Goal: Task Accomplishment & Management: Manage account settings

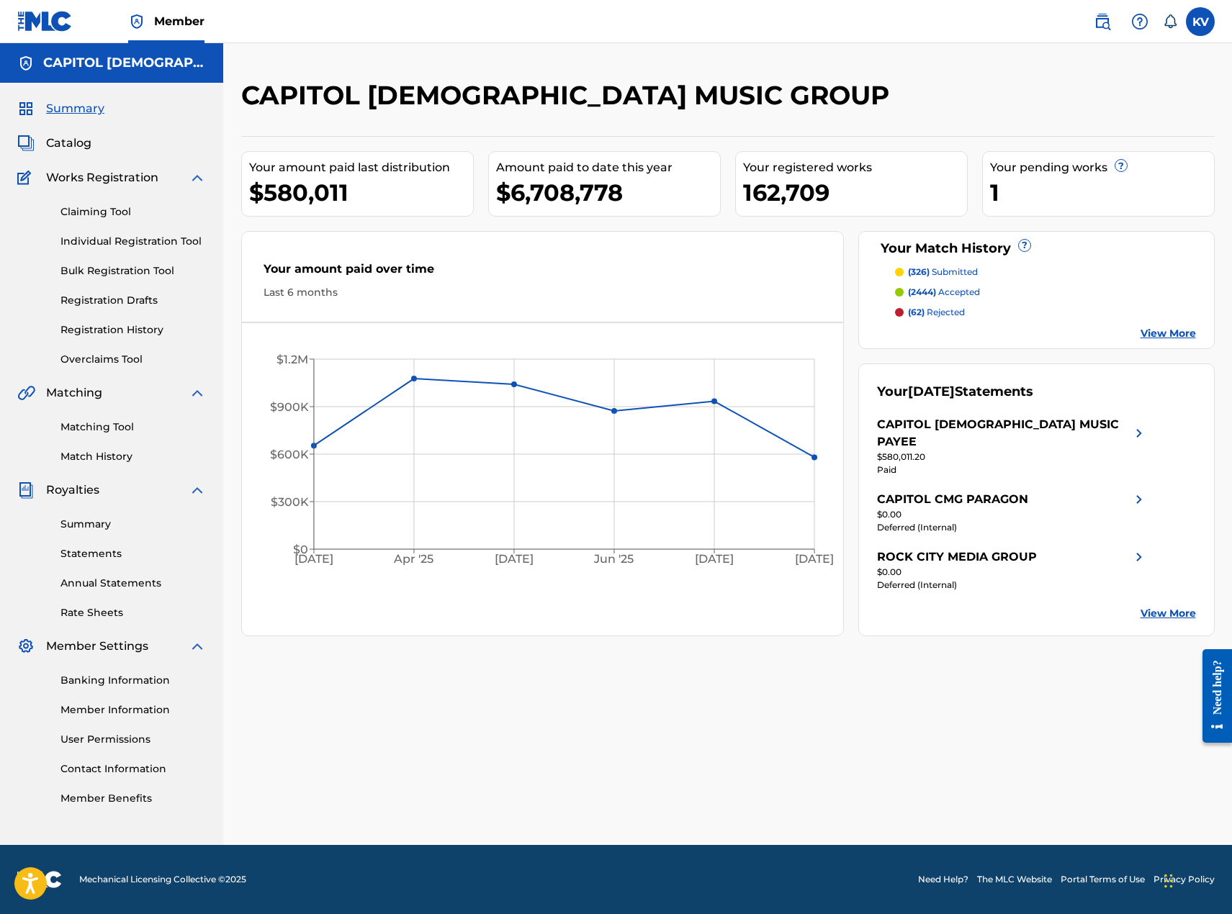
click at [114, 736] on link "User Permissions" at bounding box center [132, 739] width 145 height 15
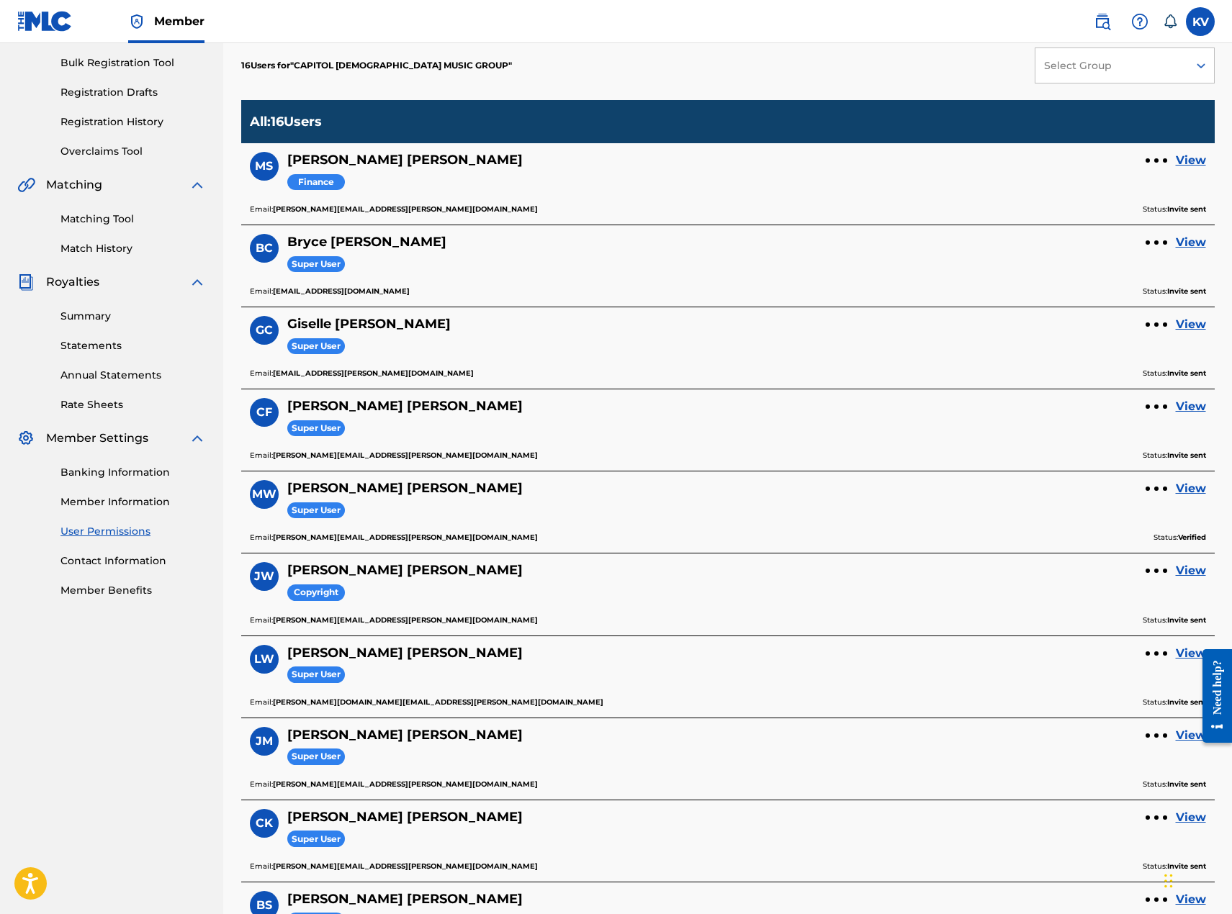
scroll to position [216, 0]
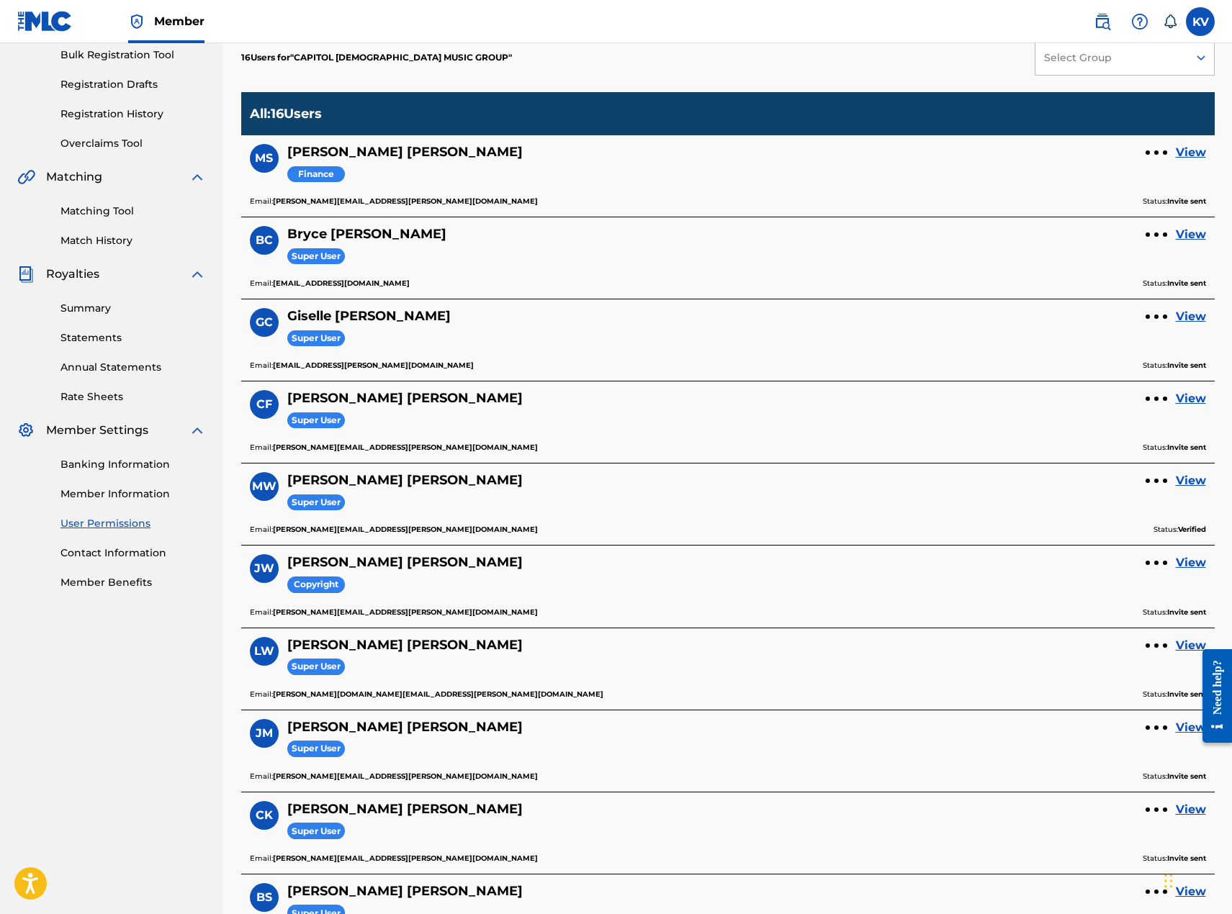
click at [97, 485] on div "Banking Information Member Information User Permissions Contact Information Mem…" at bounding box center [111, 514] width 189 height 151
click at [96, 492] on link "Member Information" at bounding box center [132, 494] width 145 height 15
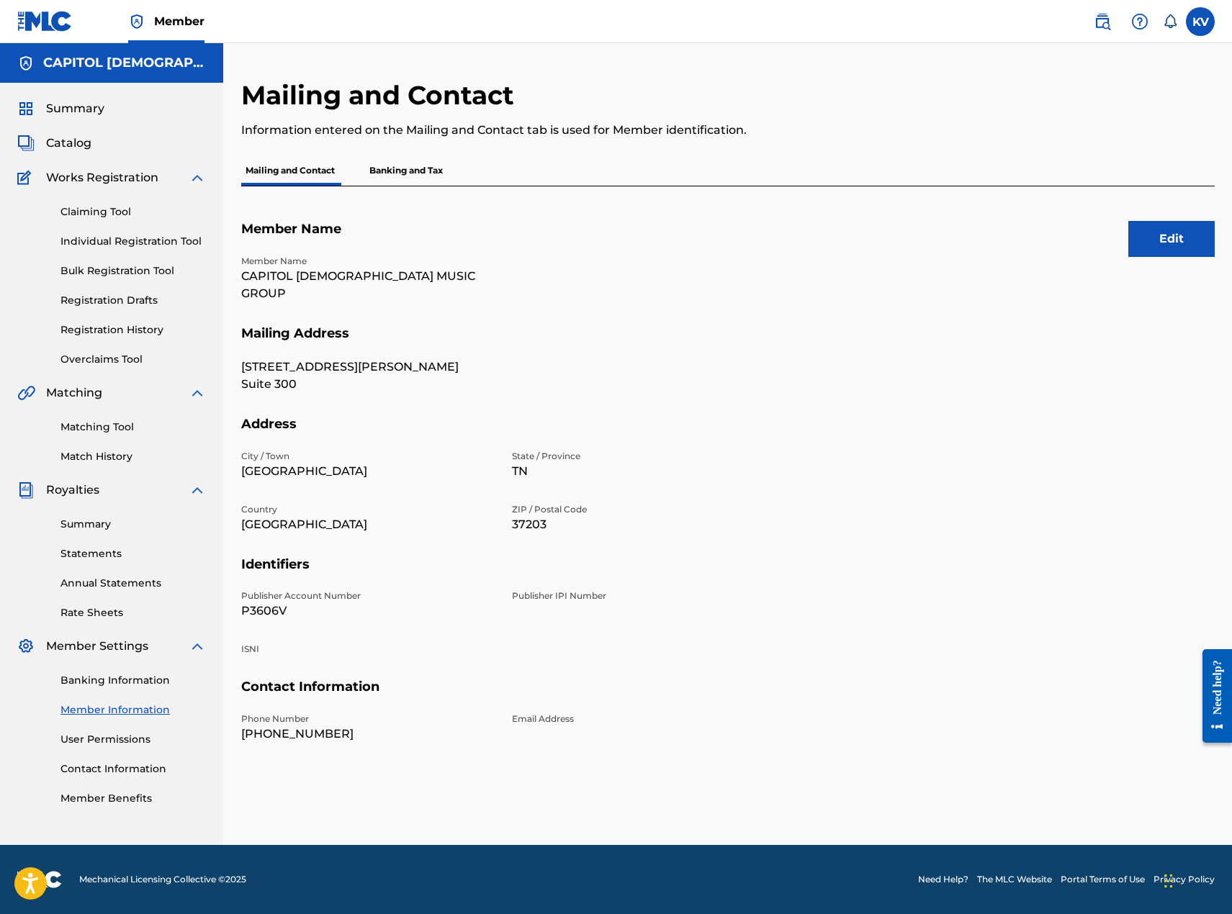
click at [96, 674] on link "Banking Information" at bounding box center [132, 680] width 145 height 15
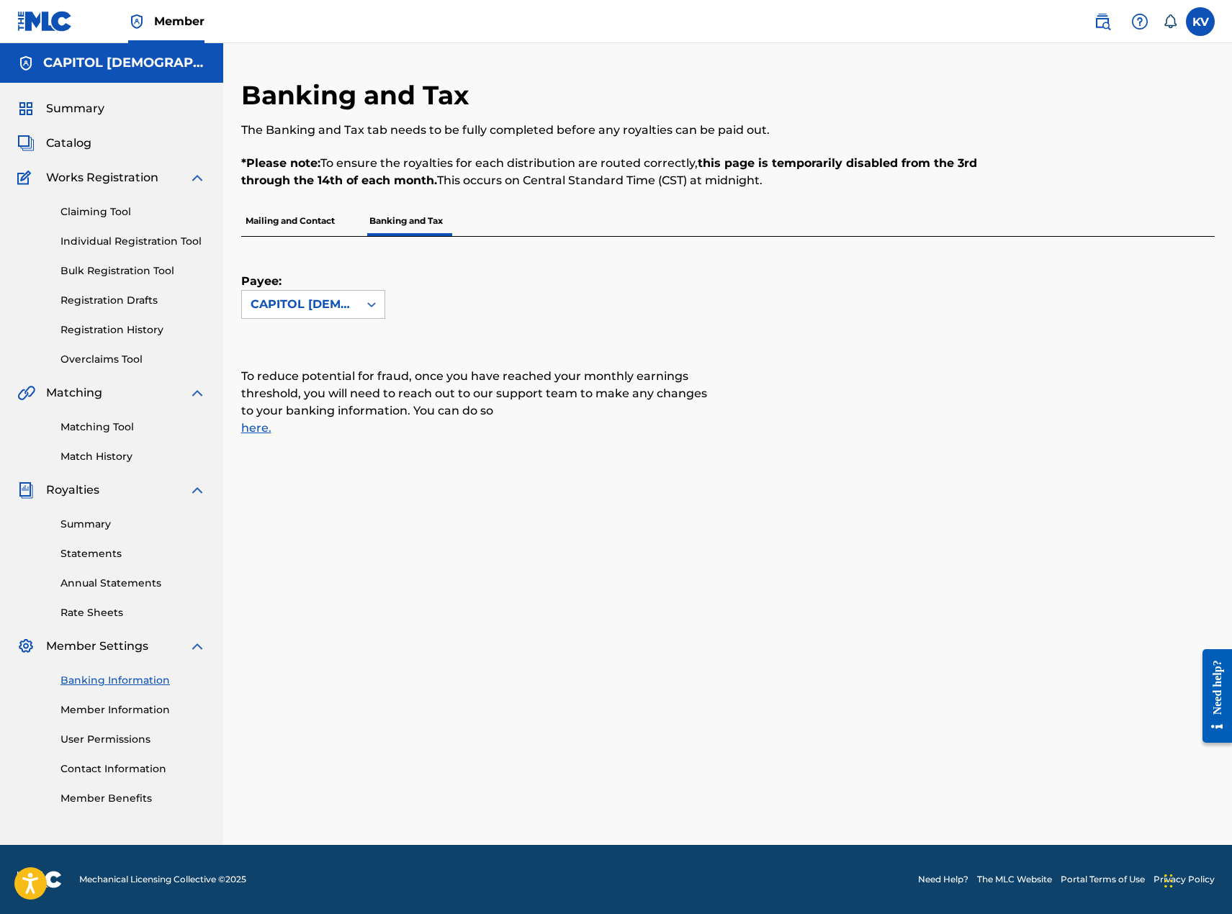
click at [104, 741] on link "User Permissions" at bounding box center [132, 739] width 145 height 15
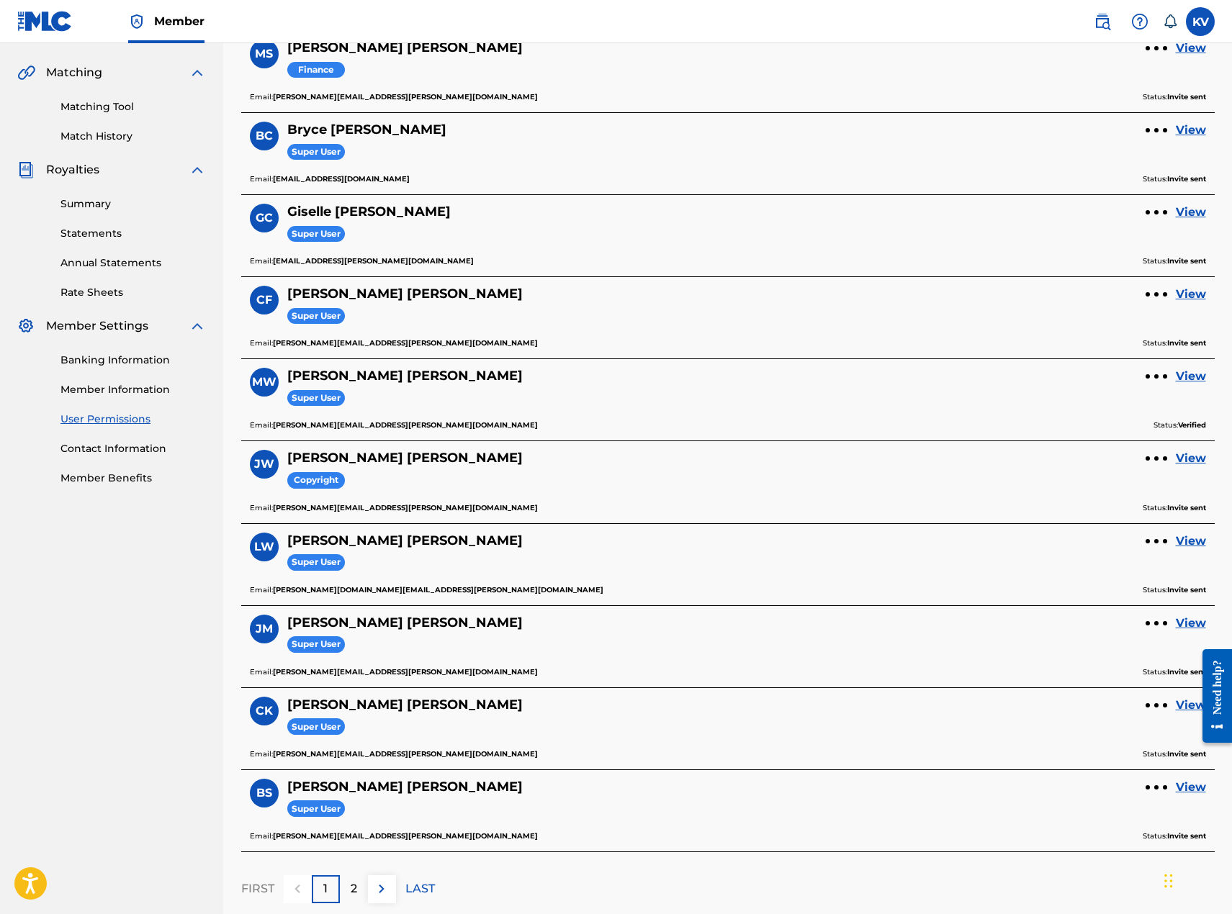
scroll to position [419, 0]
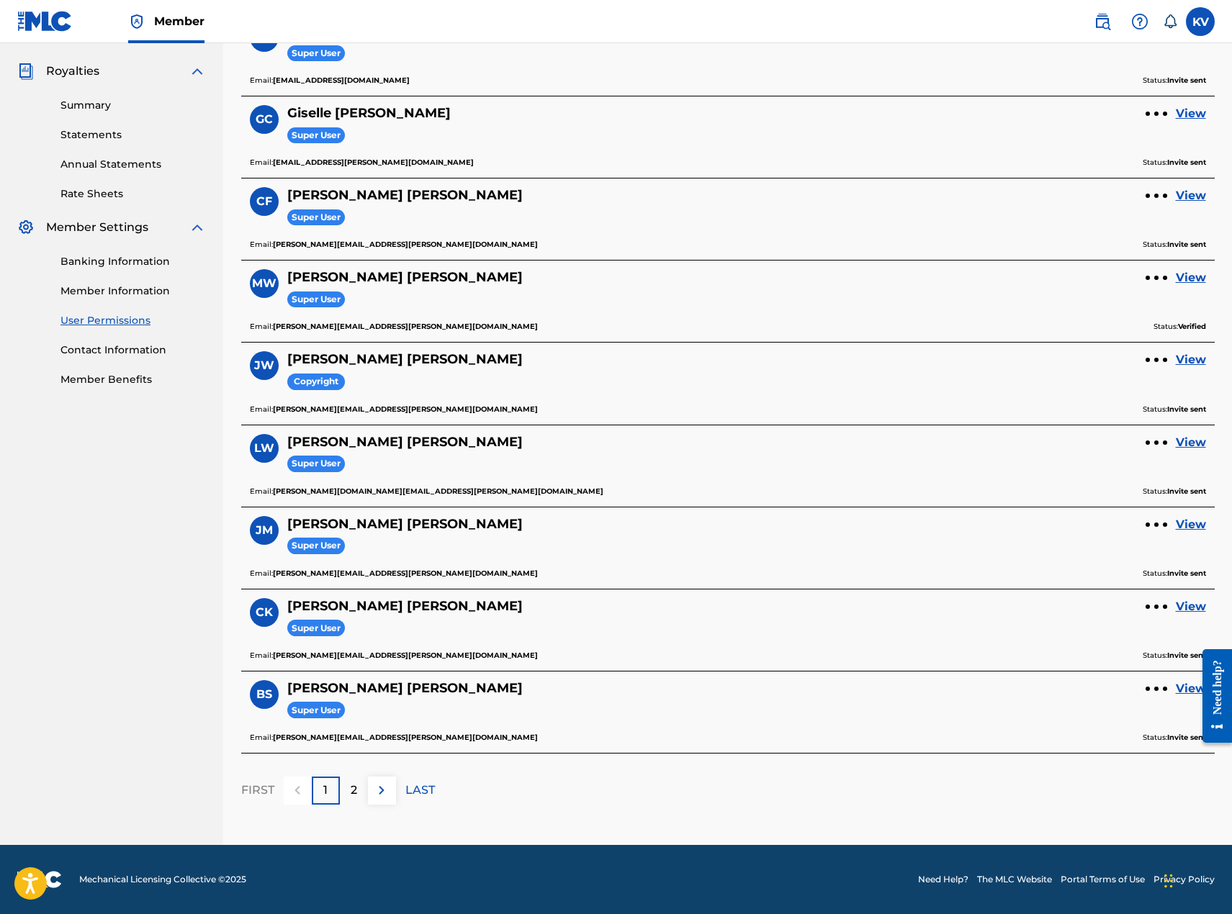
click at [375, 782] on img at bounding box center [381, 790] width 17 height 17
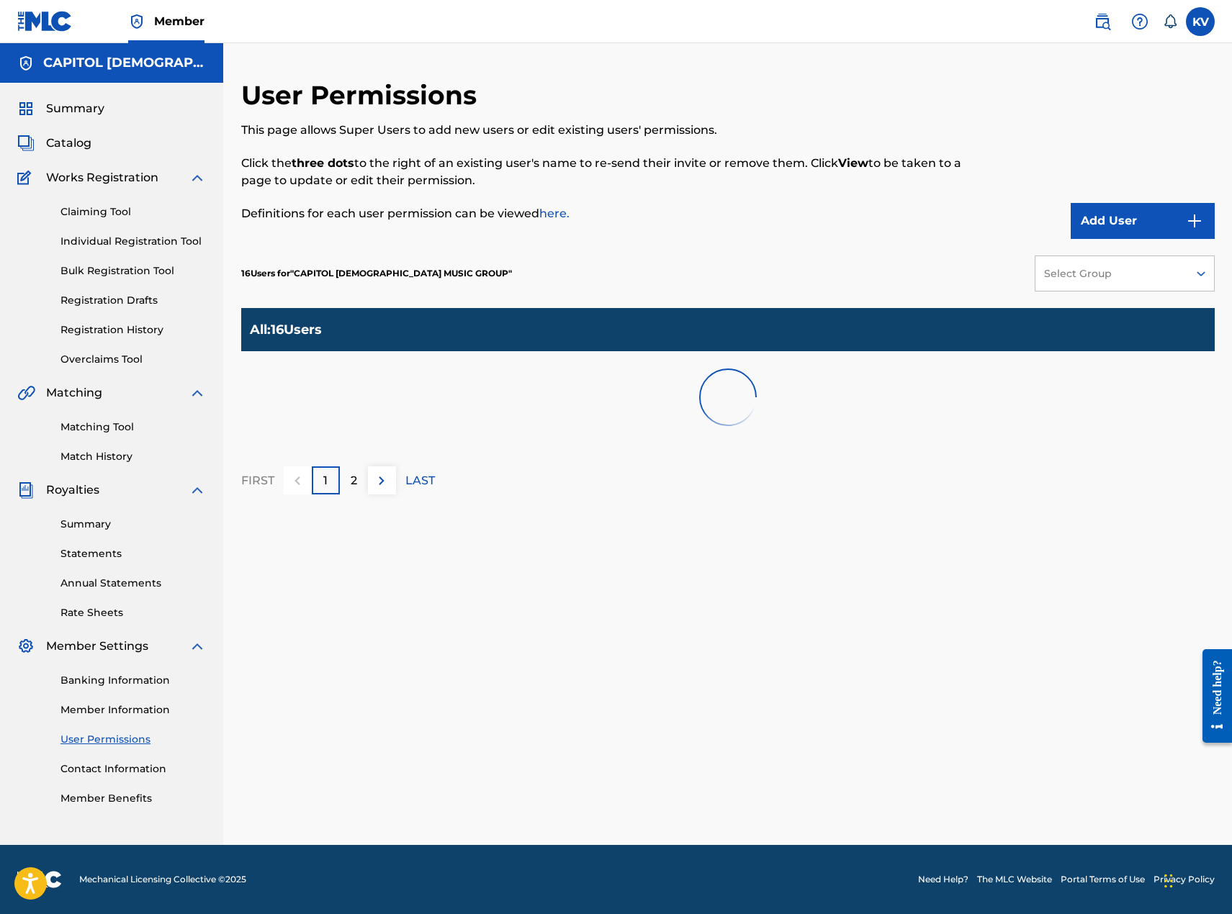
scroll to position [0, 0]
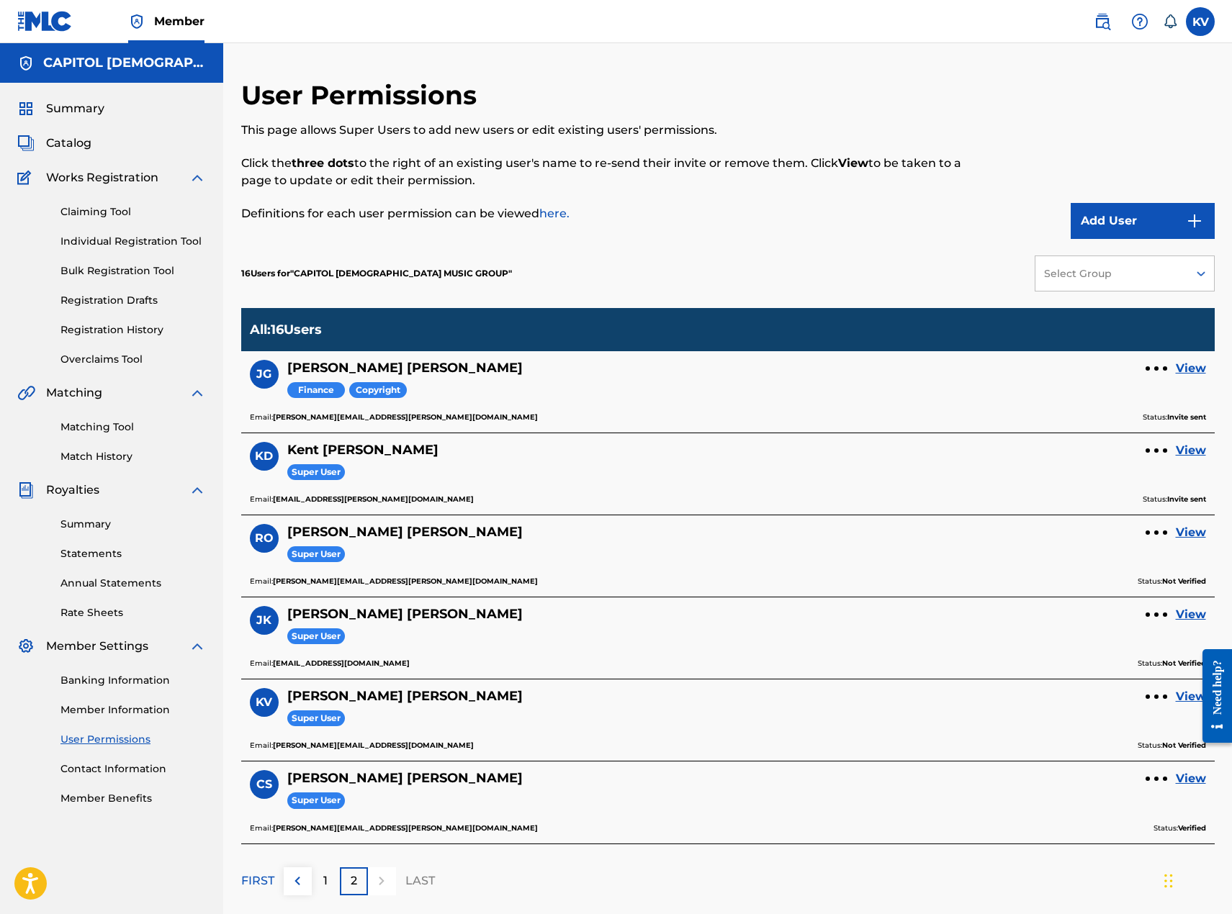
click at [1181, 699] on link "View" at bounding box center [1191, 696] width 30 height 17
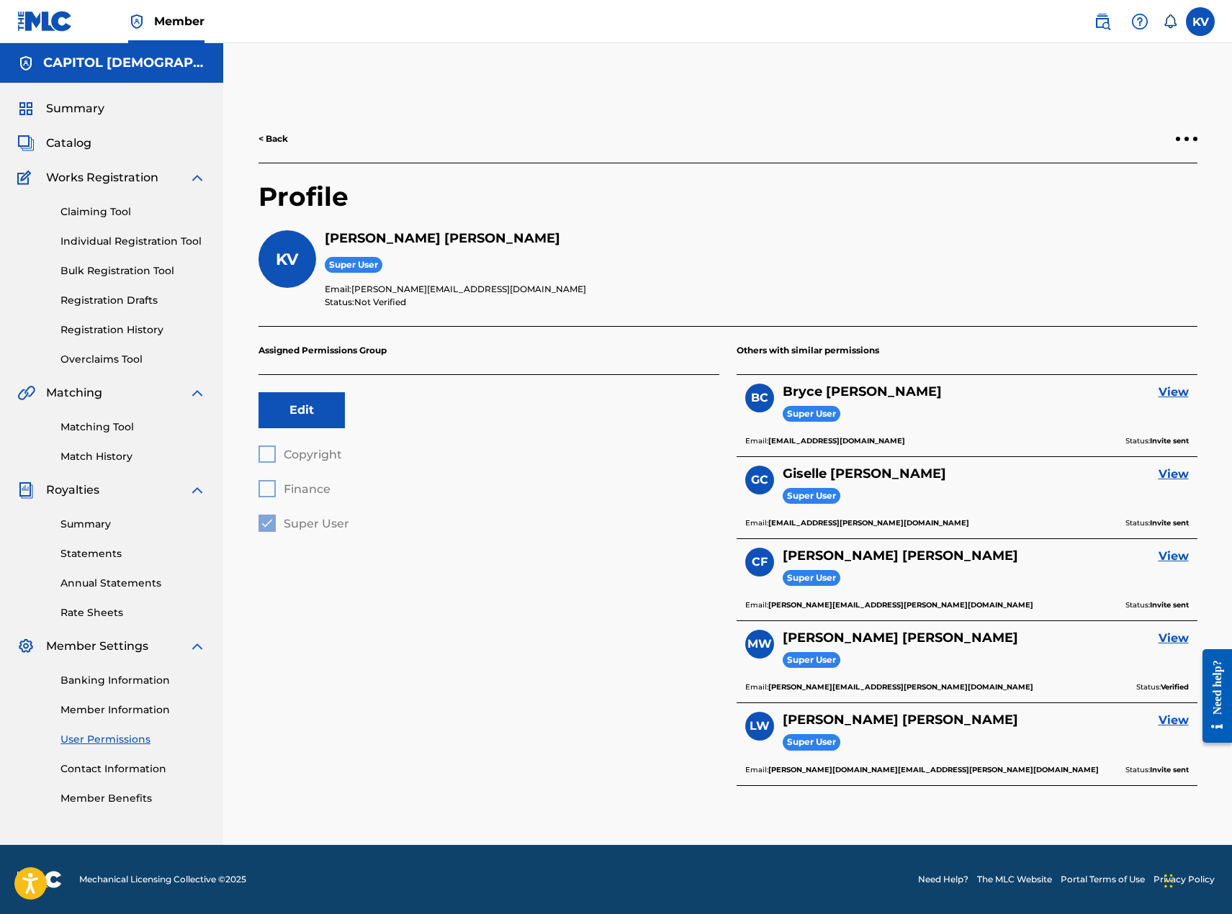
click at [272, 136] on link "< Back" at bounding box center [273, 138] width 30 height 13
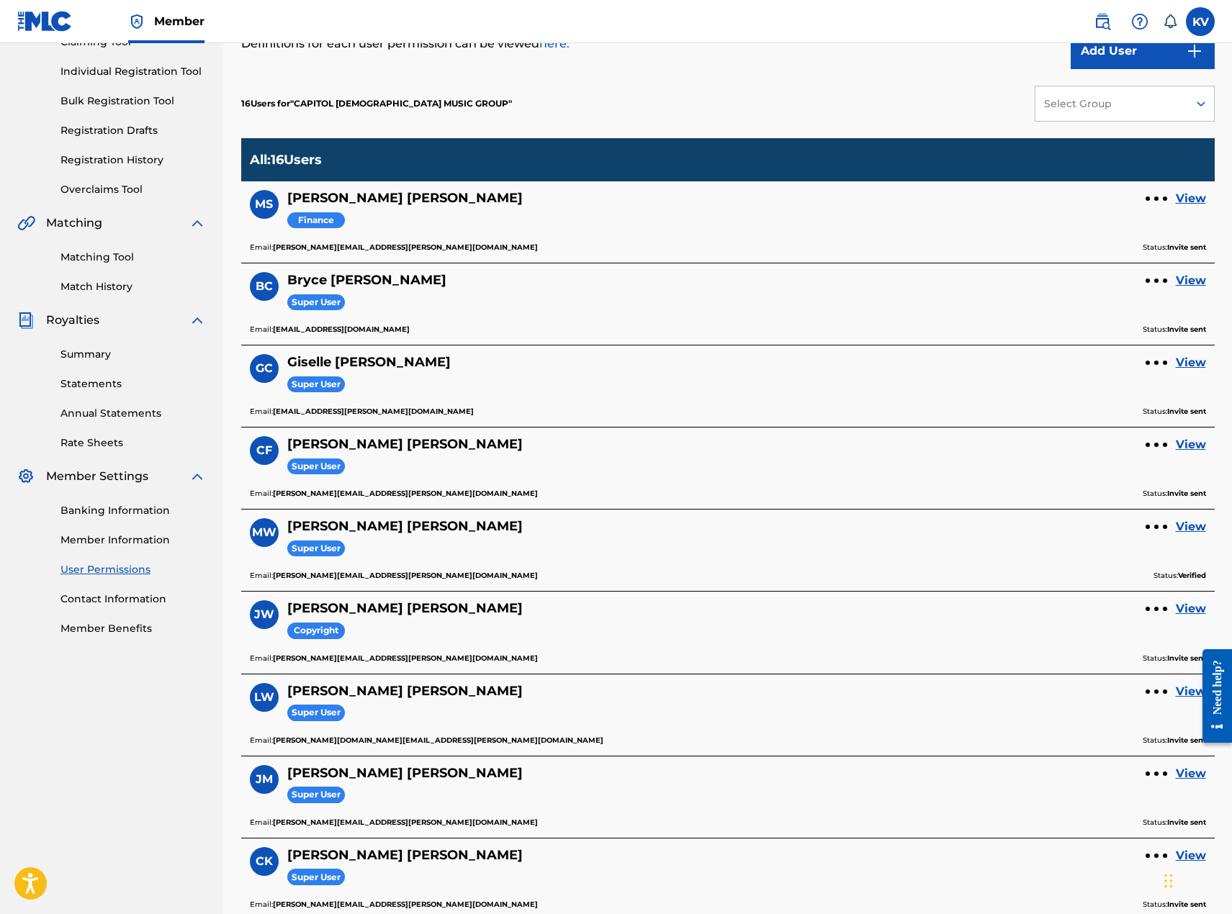
scroll to position [131, 0]
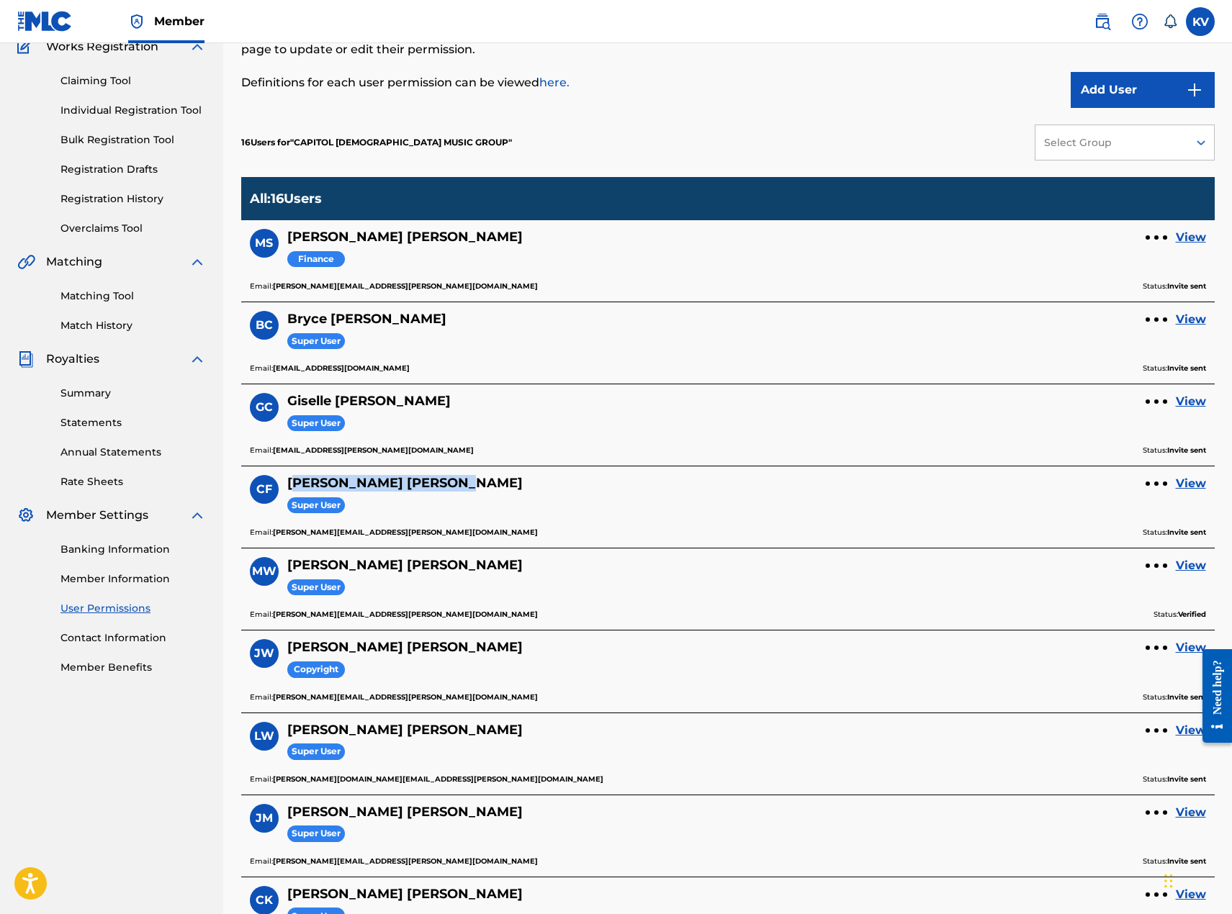
drag, startPoint x: 292, startPoint y: 484, endPoint x: 414, endPoint y: 489, distance: 122.5
click at [414, 489] on div "CF [PERSON_NAME] Super User View" at bounding box center [728, 500] width 956 height 51
click at [438, 497] on div "CF [PERSON_NAME] Super User View" at bounding box center [728, 500] width 956 height 51
drag, startPoint x: 287, startPoint y: 401, endPoint x: 564, endPoint y: 392, distance: 276.6
click at [564, 392] on div "GC [PERSON_NAME] Super User View Email: [EMAIL_ADDRESS][PERSON_NAME][DOMAIN_NAM…" at bounding box center [727, 425] width 973 height 82
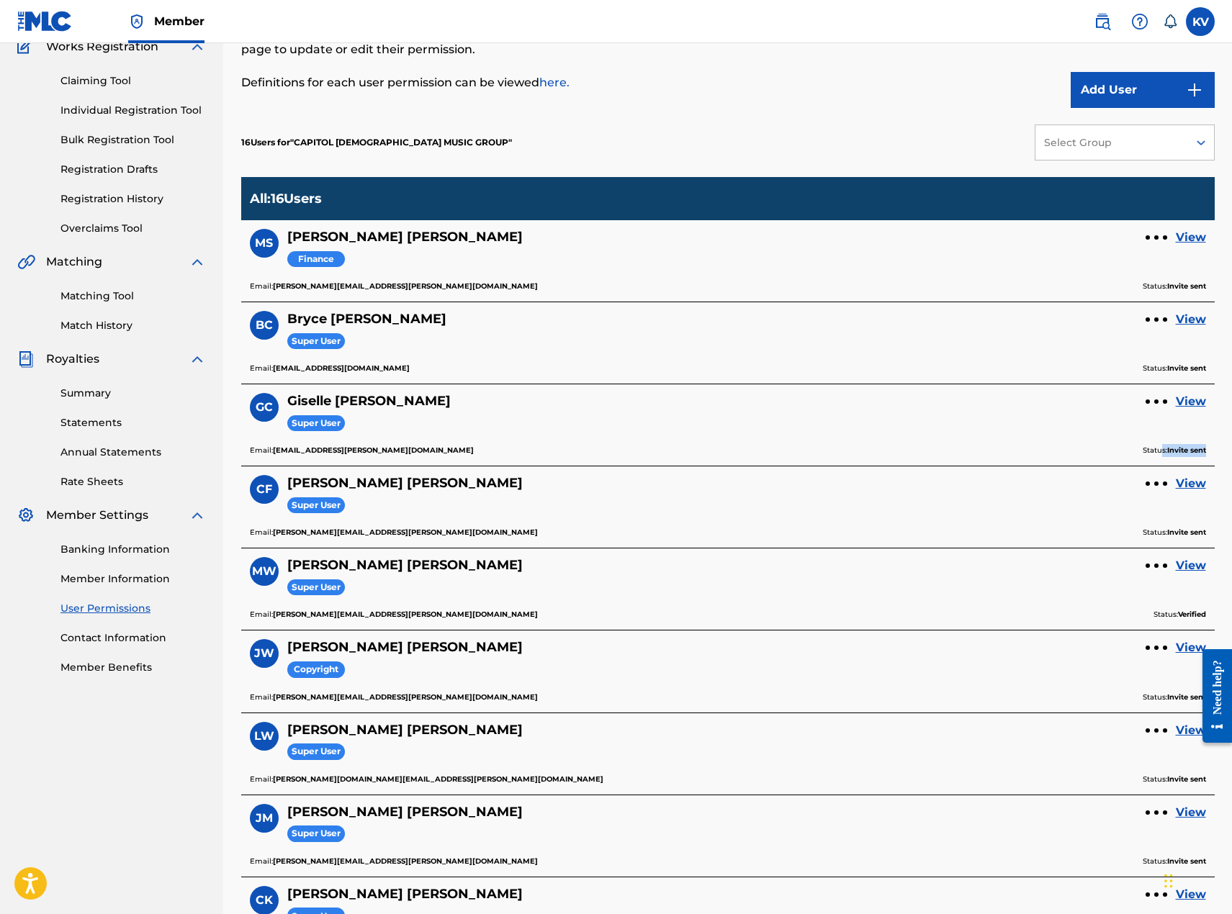
drag, startPoint x: 1156, startPoint y: 449, endPoint x: 1224, endPoint y: 451, distance: 67.7
click at [1224, 451] on div "User Permissions This page allows Super Users to add new users or edit existing…" at bounding box center [728, 540] width 1008 height 1185
drag, startPoint x: 320, startPoint y: 243, endPoint x: 469, endPoint y: 230, distance: 149.6
click at [469, 230] on div "[PERSON_NAME] Finance View" at bounding box center [728, 254] width 956 height 51
click at [531, 233] on div "[PERSON_NAME] Finance View" at bounding box center [728, 254] width 956 height 51
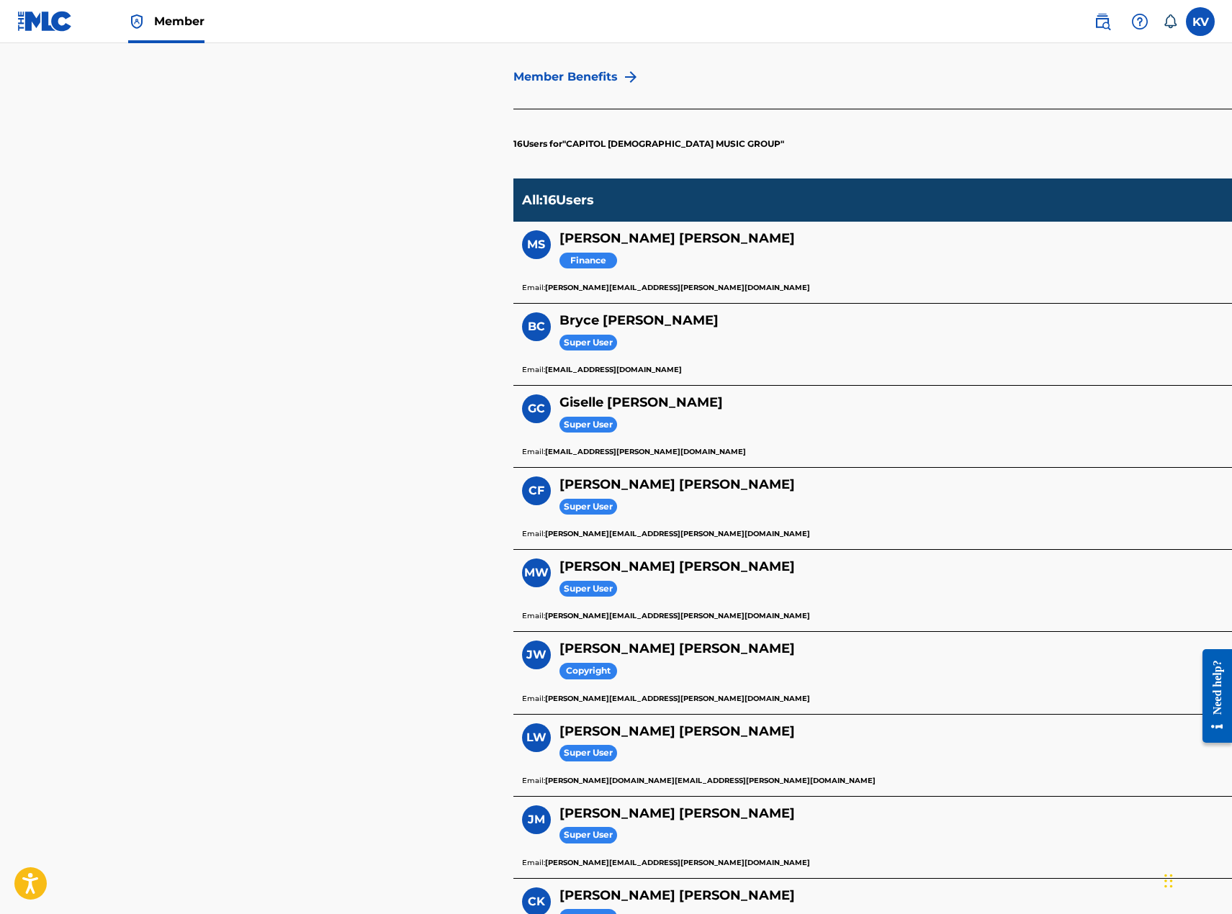
scroll to position [130, 0]
